Goal: Task Accomplishment & Management: Use online tool/utility

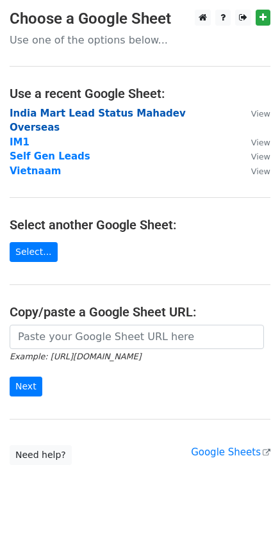
click at [62, 110] on strong "India Mart Lead Status Mahadev Overseas" at bounding box center [98, 121] width 176 height 26
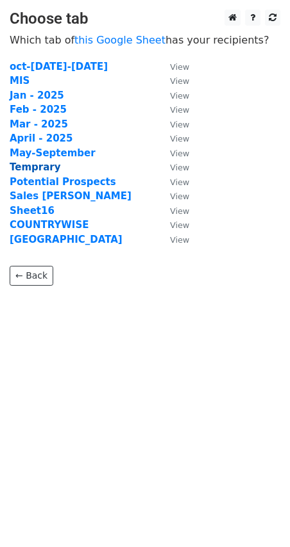
click at [35, 169] on strong "Temprary" at bounding box center [35, 167] width 51 height 12
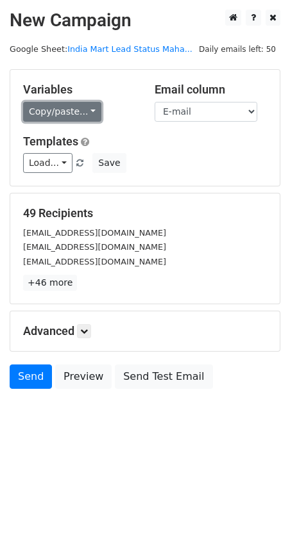
click at [53, 113] on link "Copy/paste..." at bounding box center [62, 112] width 78 height 20
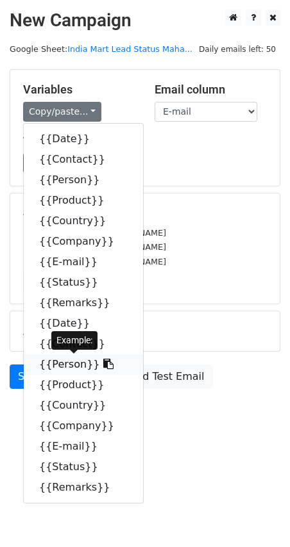
click at [65, 366] on link "{{Person}}" at bounding box center [83, 364] width 119 height 21
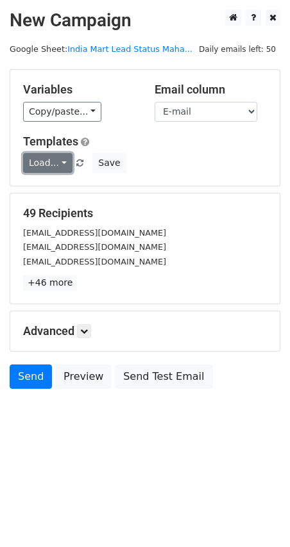
click at [58, 167] on link "Load..." at bounding box center [47, 163] width 49 height 20
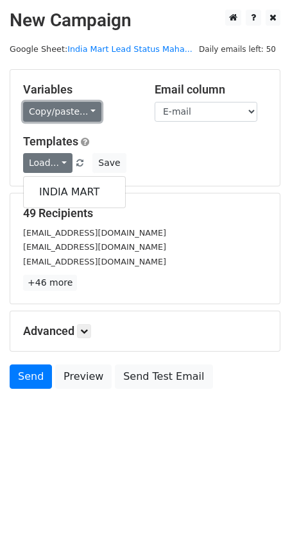
click at [81, 109] on link "Copy/paste..." at bounding box center [62, 112] width 78 height 20
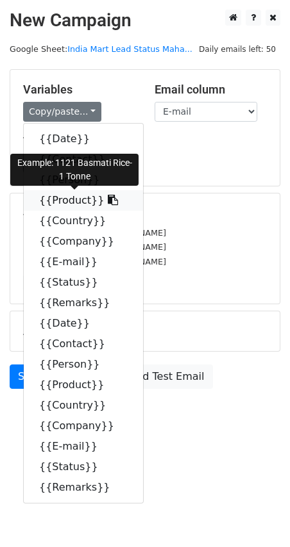
click at [74, 201] on link "{{Product}}" at bounding box center [83, 200] width 119 height 21
